Goal: Information Seeking & Learning: Learn about a topic

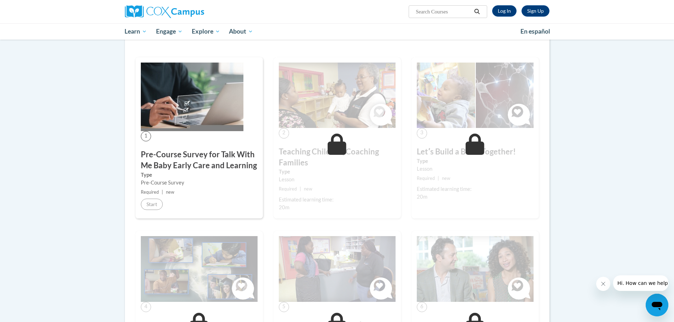
scroll to position [106, 0]
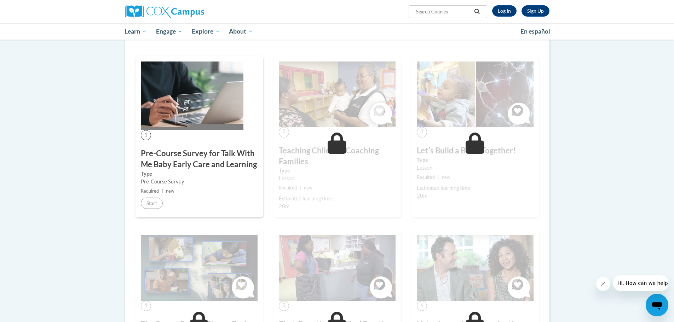
click at [152, 210] on div "1 Pre-Course Survey for Talk With Me Baby Early Care and Learning Type Pre-Cour…" at bounding box center [199, 137] width 127 height 162
click at [173, 133] on div "1 Pre-Course Survey for Talk With Me Baby Early Care and Learning Type Pre-Cour…" at bounding box center [199, 137] width 127 height 162
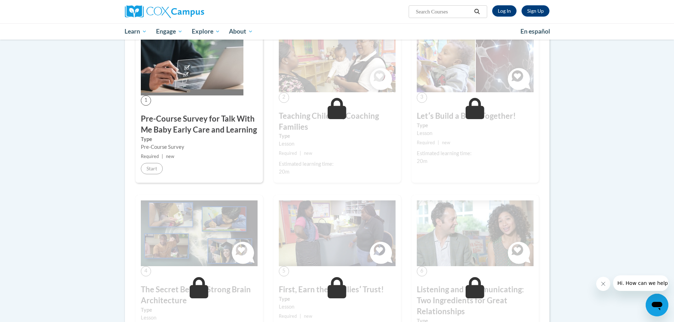
scroll to position [142, 0]
click at [144, 101] on span "1" at bounding box center [146, 100] width 10 height 10
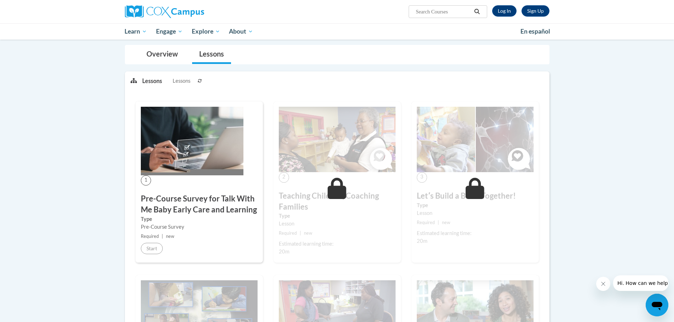
scroll to position [71, 0]
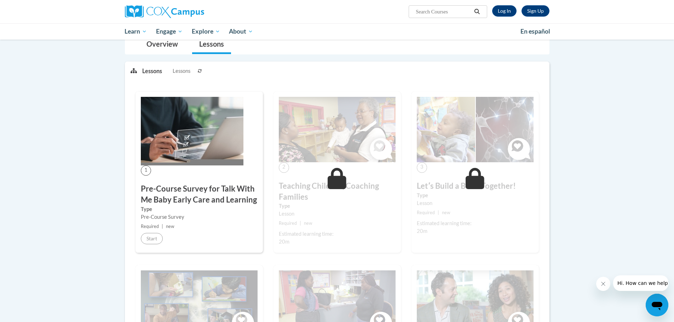
click at [154, 176] on div "1 Pre-Course Survey for Talk With Me Baby Early Care and Learning Type Pre-Cour…" at bounding box center [199, 173] width 127 height 162
click at [148, 163] on img at bounding box center [192, 131] width 103 height 69
click at [171, 152] on img at bounding box center [192, 131] width 103 height 69
click at [165, 189] on h3 "Pre-Course Survey for Talk With Me Baby Early Care and Learning" at bounding box center [199, 195] width 117 height 22
click at [193, 70] on li "Lessons Lessons" at bounding box center [168, 71] width 53 height 19
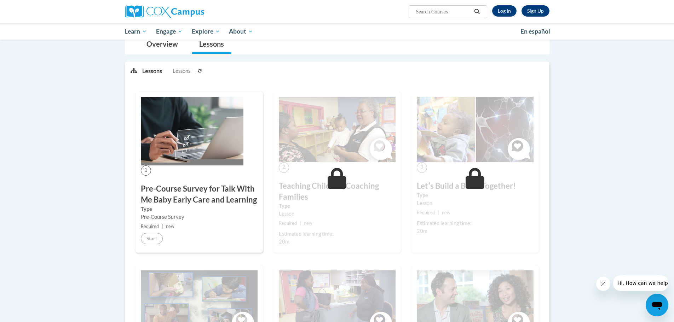
click at [319, 171] on div "2 Teaching Children, Coaching Families Type Lesson Required | new Estimated lea…" at bounding box center [336, 173] width 127 height 162
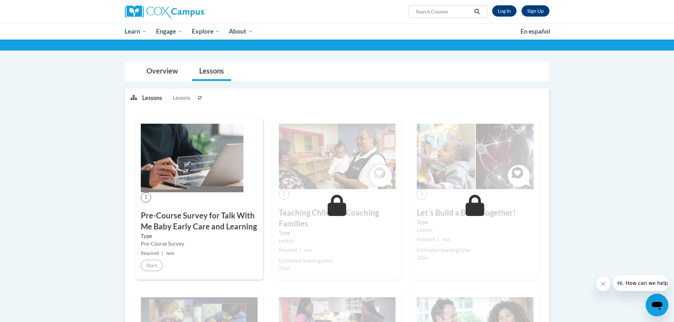
scroll to position [0, 0]
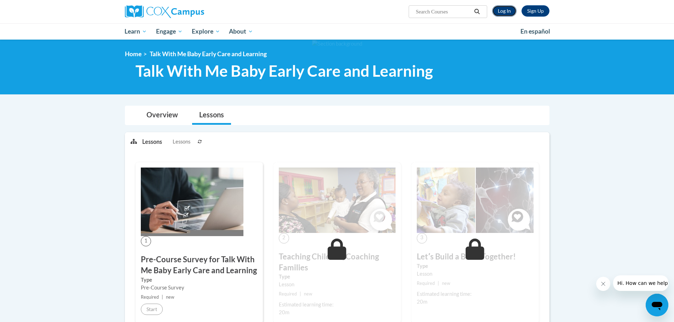
click at [497, 14] on link "Log In" at bounding box center [504, 10] width 24 height 11
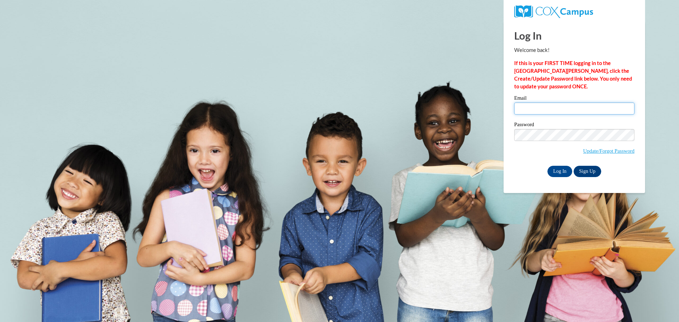
click at [564, 107] on input "Email" at bounding box center [574, 109] width 120 height 12
type input "sgnau@ymcalouisville.org"
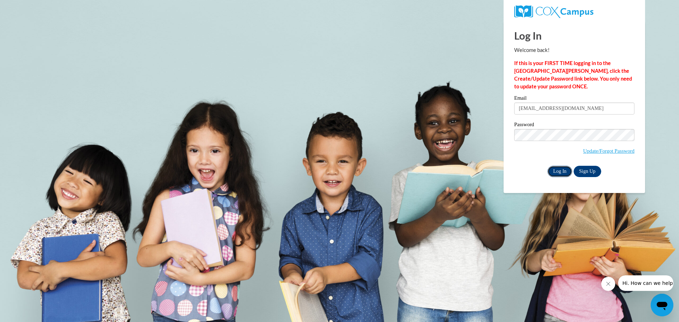
click at [558, 173] on input "Log In" at bounding box center [560, 171] width 25 height 11
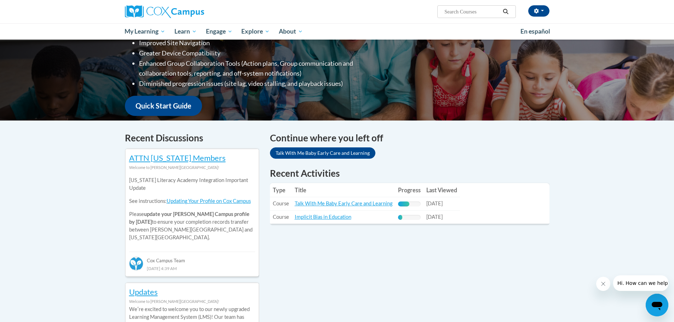
scroll to position [142, 0]
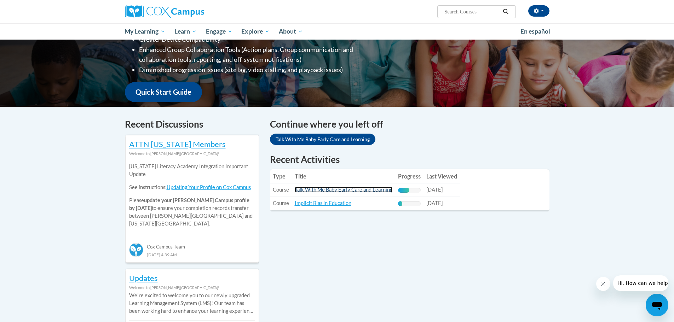
click at [341, 191] on link "Talk With Me Baby Early Care and Learning" at bounding box center [344, 190] width 98 height 6
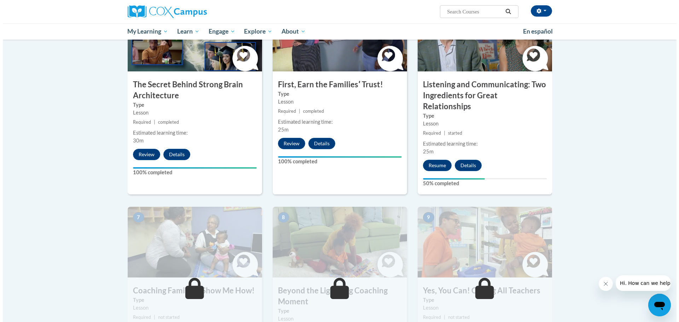
scroll to position [389, 0]
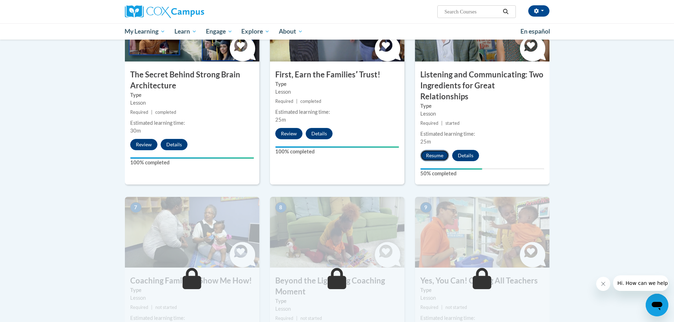
click at [422, 150] on button "Resume" at bounding box center [434, 155] width 29 height 11
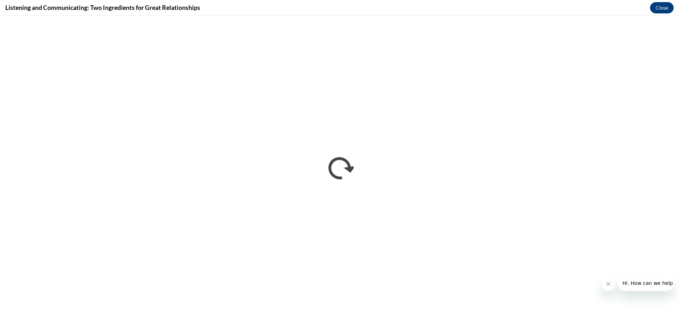
scroll to position [0, 0]
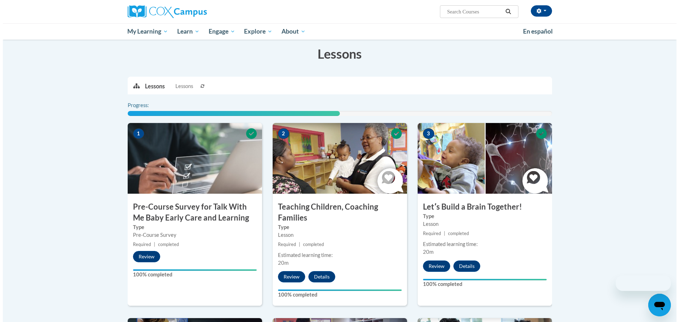
scroll to position [389, 0]
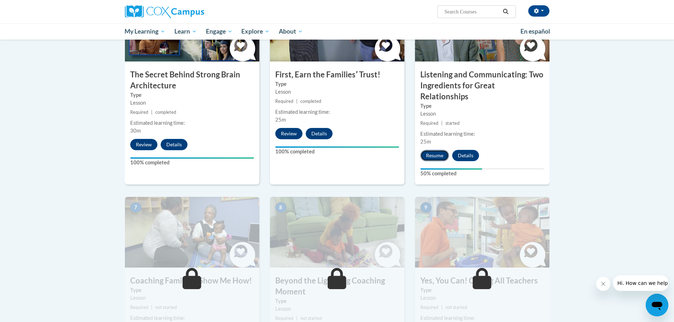
click at [436, 150] on button "Resume" at bounding box center [434, 155] width 29 height 11
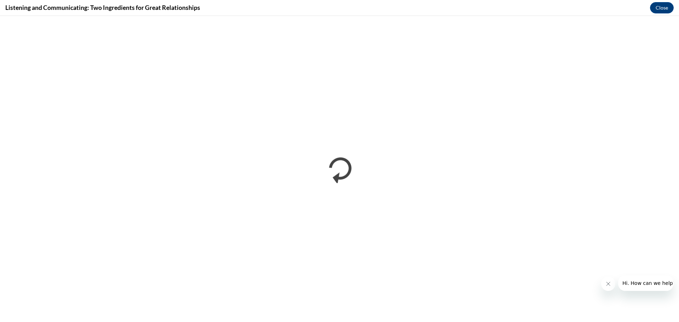
scroll to position [0, 0]
